Goal: Find specific page/section: Find specific page/section

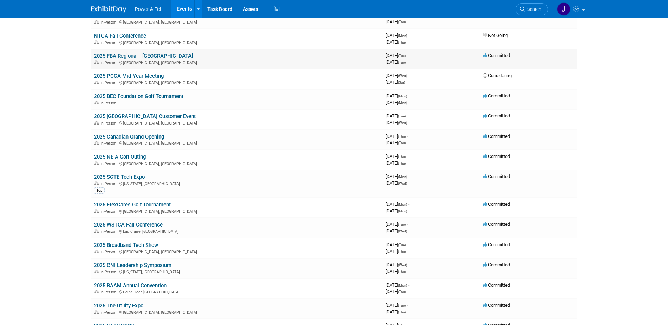
scroll to position [352, 0]
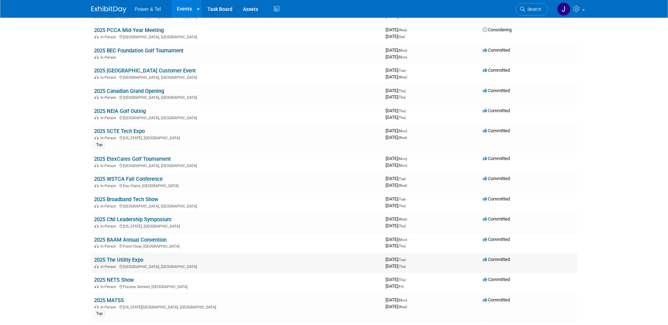
click at [129, 258] on link "2025 The Utility Expo" at bounding box center [118, 260] width 49 height 6
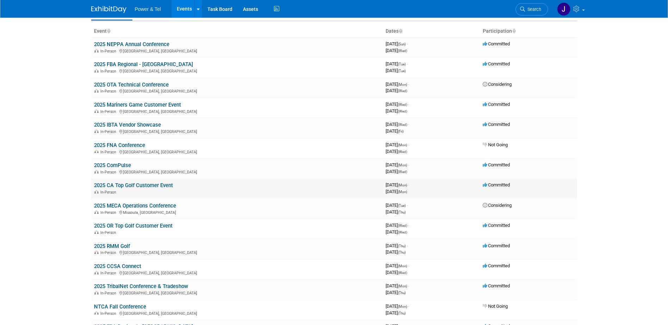
scroll to position [0, 0]
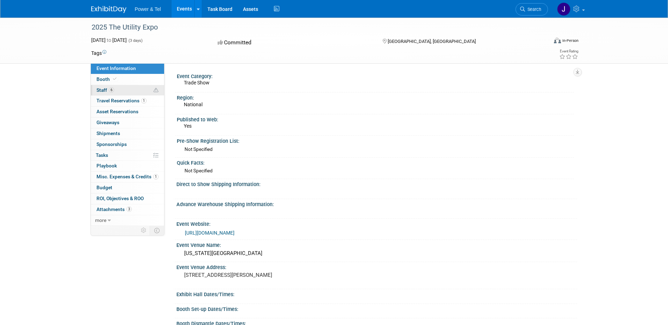
click at [105, 90] on span "Staff 6" at bounding box center [105, 90] width 18 height 6
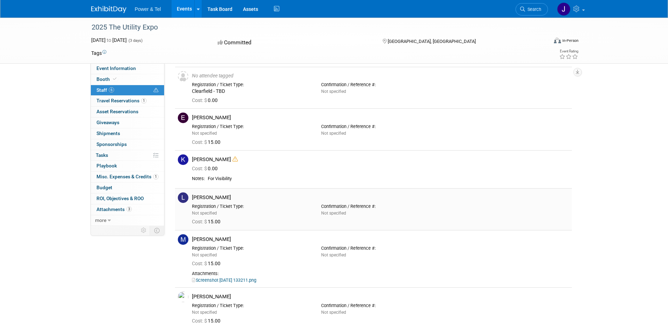
scroll to position [35, 0]
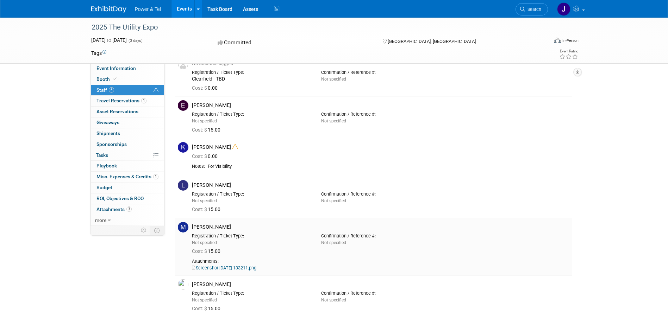
click at [243, 269] on link "Screenshot [DATE] 133211.png" at bounding box center [224, 267] width 64 height 5
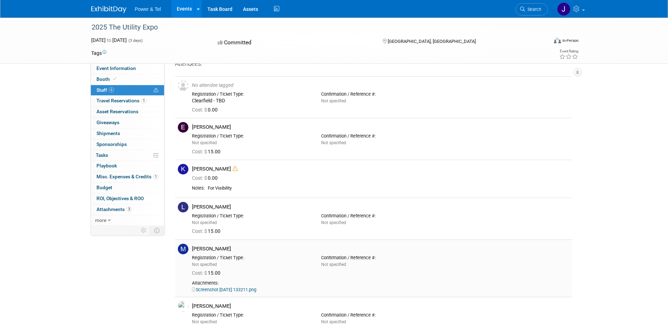
scroll to position [0, 0]
